Goal: Transaction & Acquisition: Purchase product/service

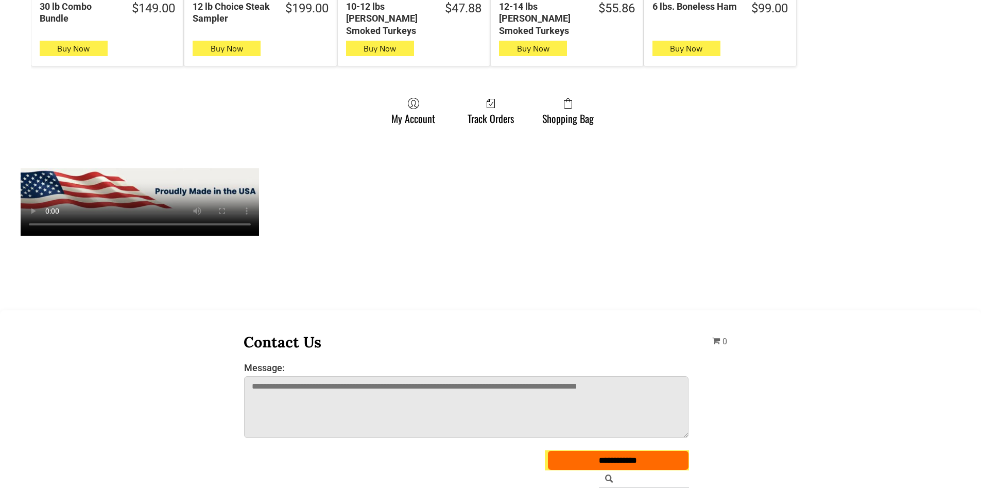
scroll to position [876, 0]
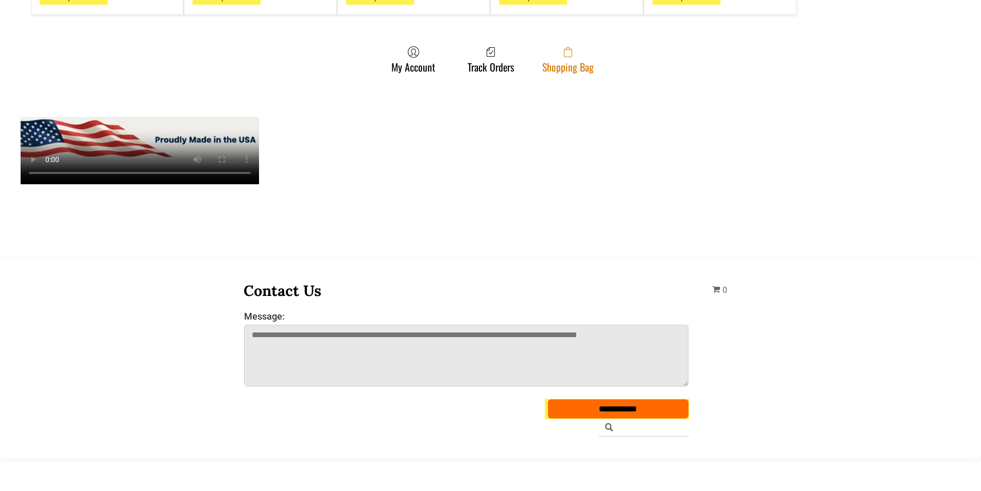
click at [568, 54] on link "Shopping Bag" at bounding box center [568, 59] width 62 height 27
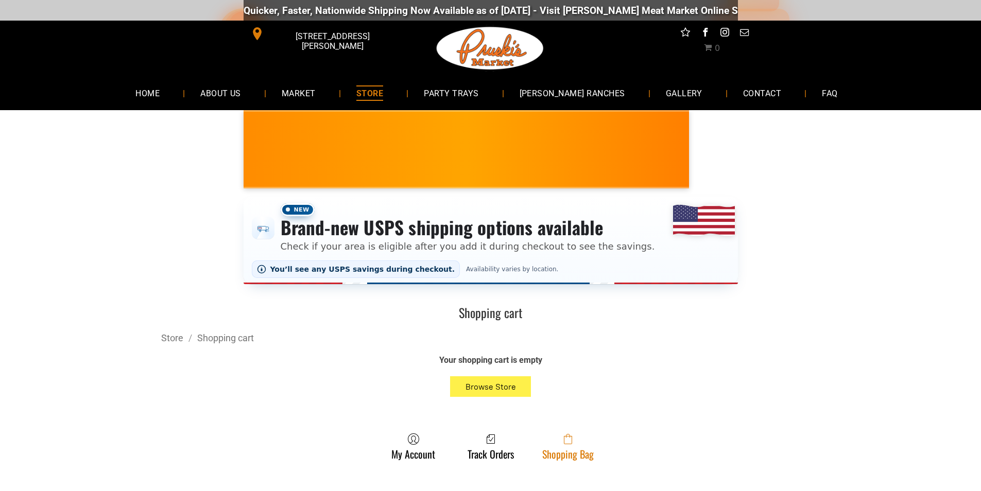
click at [549, 445] on span at bounding box center [568, 439] width 52 height 12
click at [547, 449] on link "Shopping Bag" at bounding box center [568, 446] width 62 height 27
click at [555, 450] on link "Shopping Bag" at bounding box center [568, 446] width 62 height 27
